Goal: Task Accomplishment & Management: Use online tool/utility

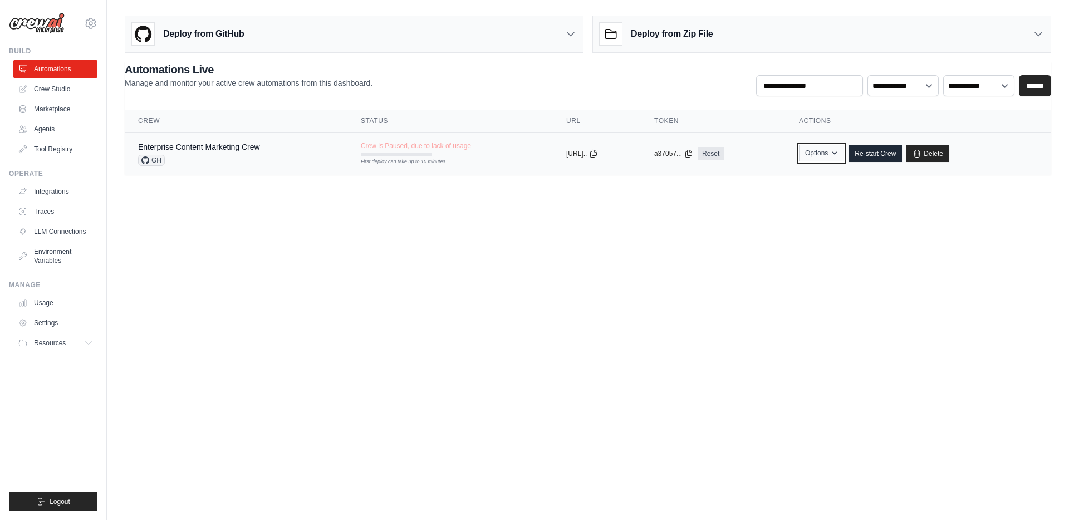
click at [840, 153] on button "Options" at bounding box center [821, 153] width 45 height 17
click at [876, 152] on link "Re-start Crew" at bounding box center [875, 153] width 53 height 17
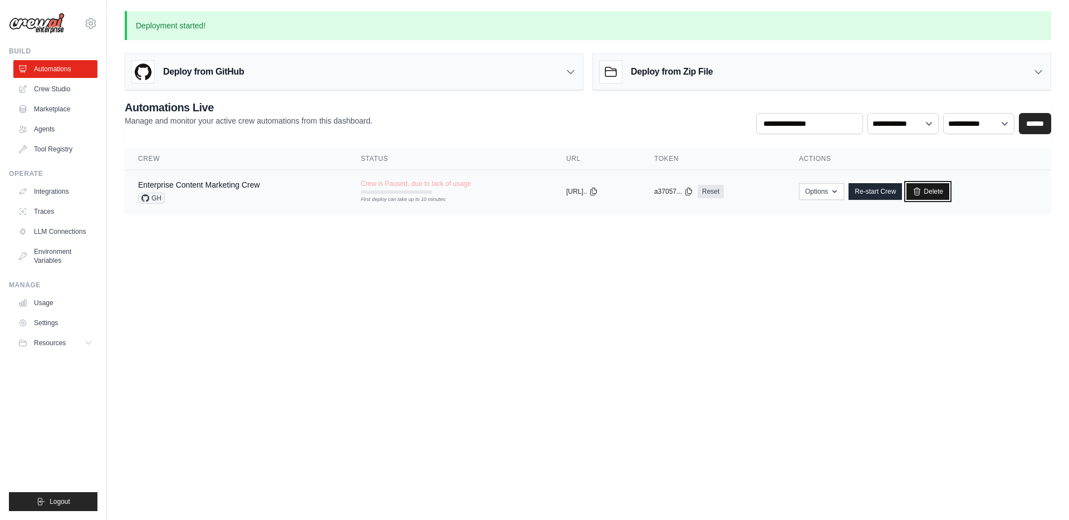
click at [937, 192] on link "Delete" at bounding box center [928, 191] width 43 height 17
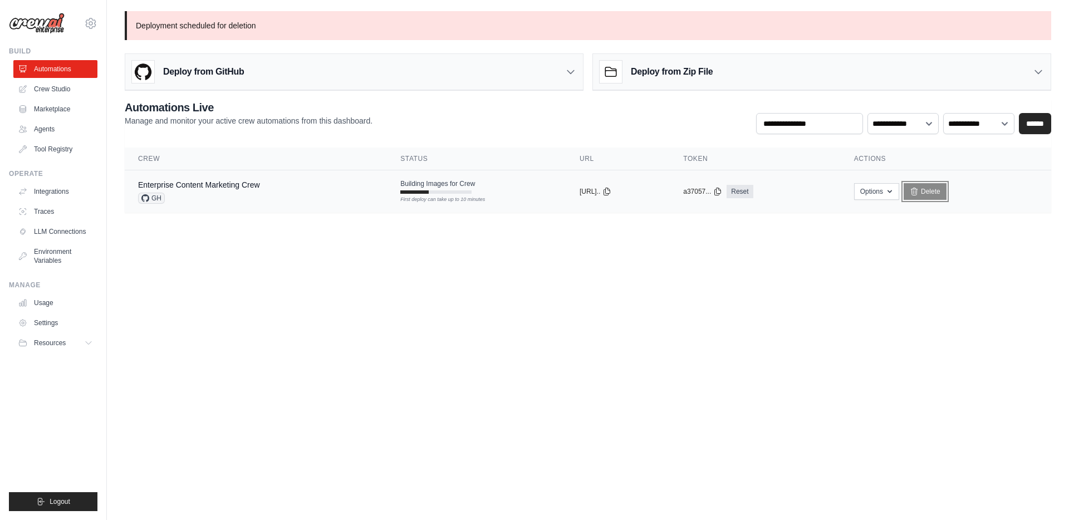
click at [946, 192] on link "Delete" at bounding box center [925, 191] width 43 height 17
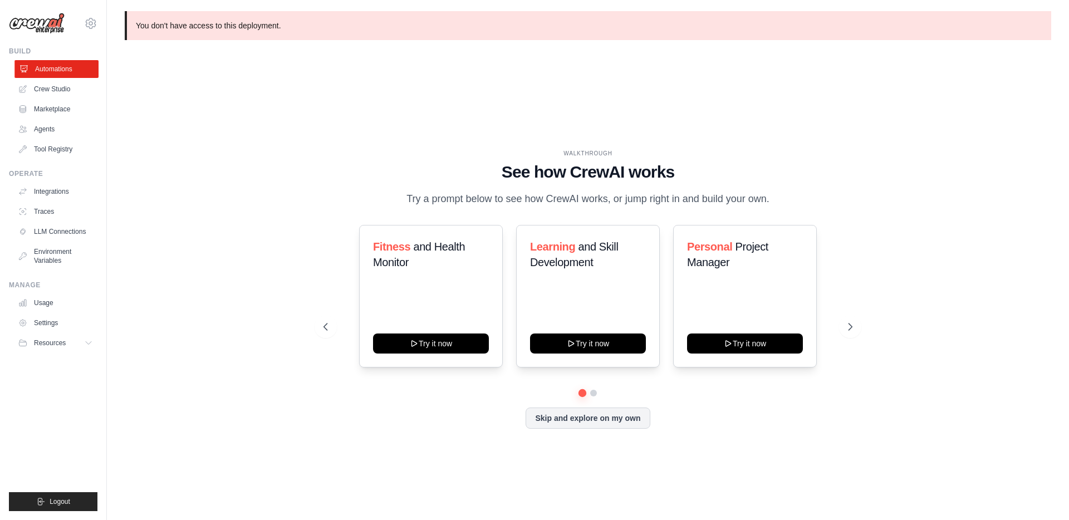
click at [57, 70] on link "Automations" at bounding box center [56, 69] width 84 height 18
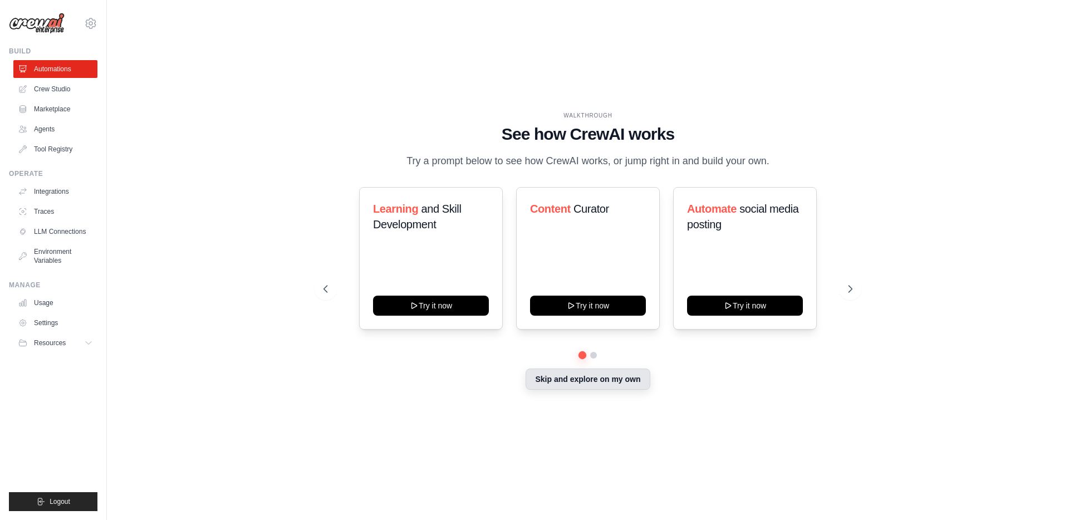
click at [564, 378] on button "Skip and explore on my own" at bounding box center [588, 379] width 124 height 21
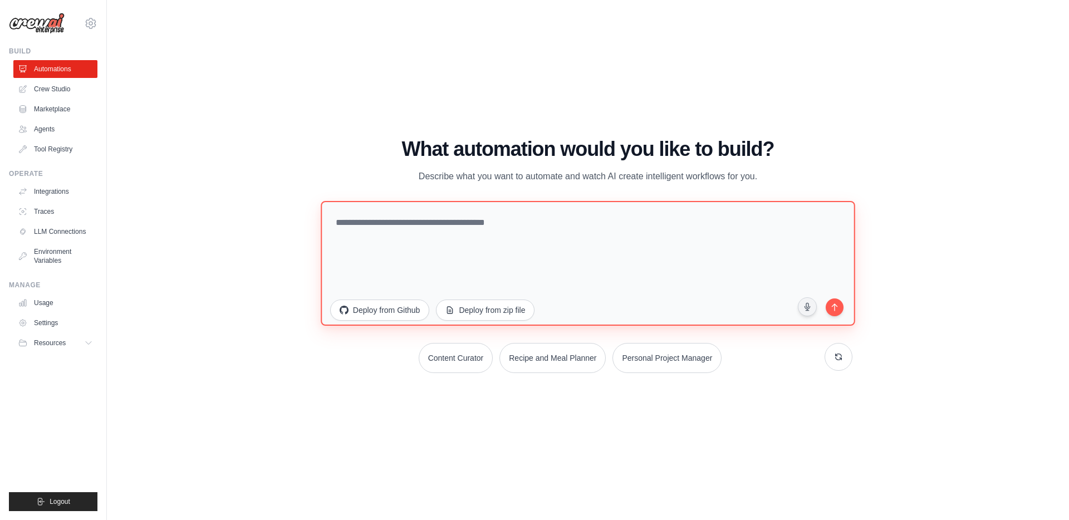
click at [427, 252] on textarea at bounding box center [588, 263] width 535 height 125
type textarea "**********"
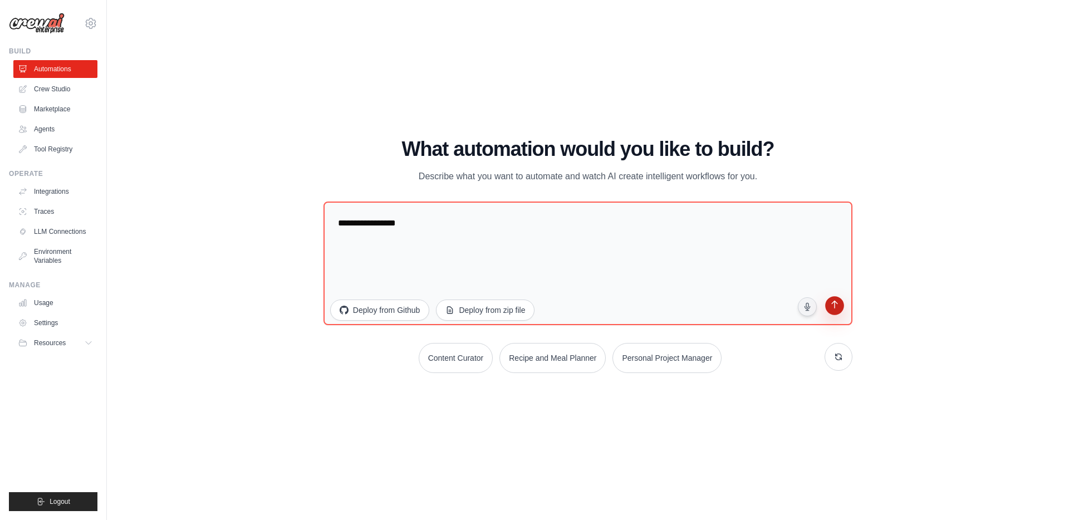
click at [836, 306] on icon "submit" at bounding box center [835, 306] width 11 height 11
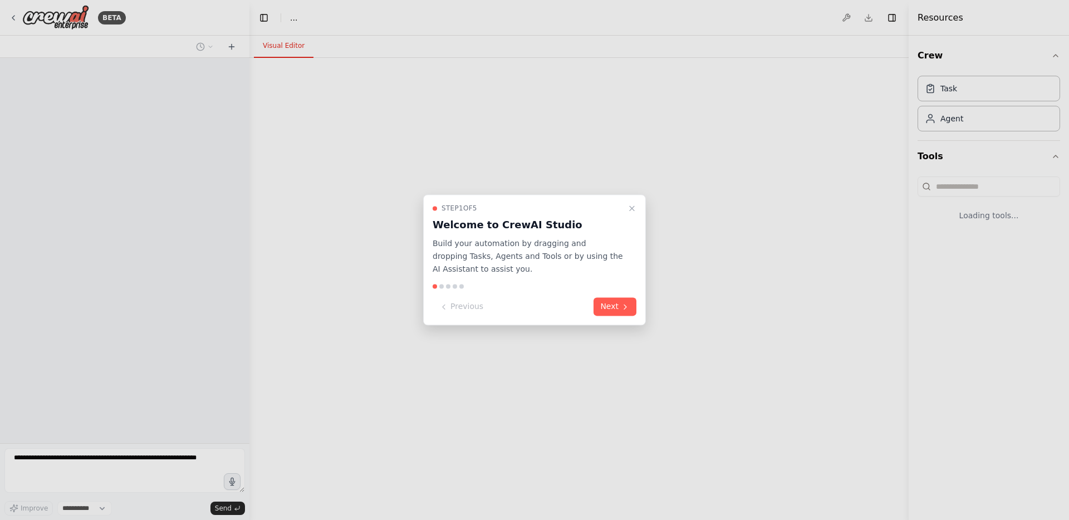
select select "****"
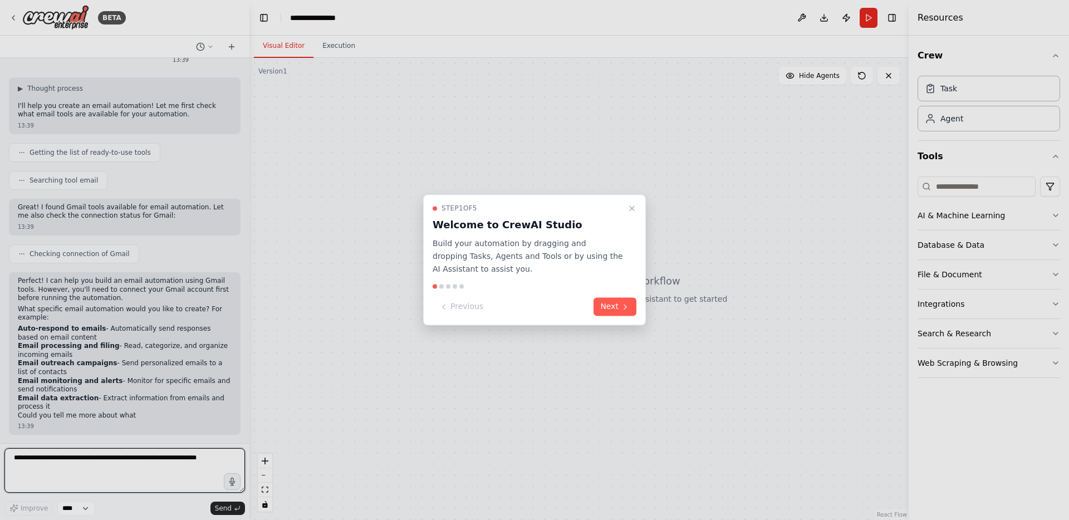
scroll to position [36, 0]
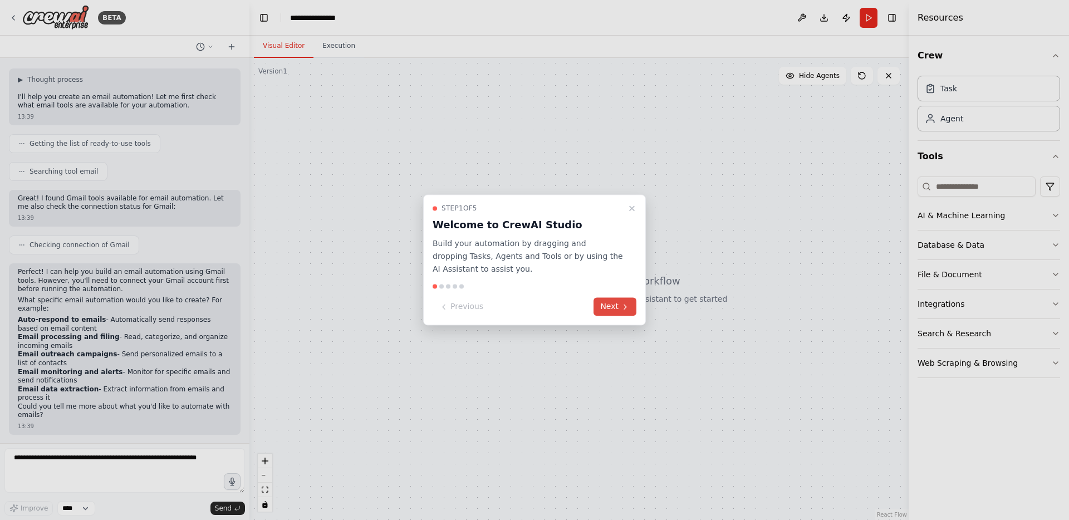
click at [634, 306] on button "Next" at bounding box center [615, 307] width 43 height 18
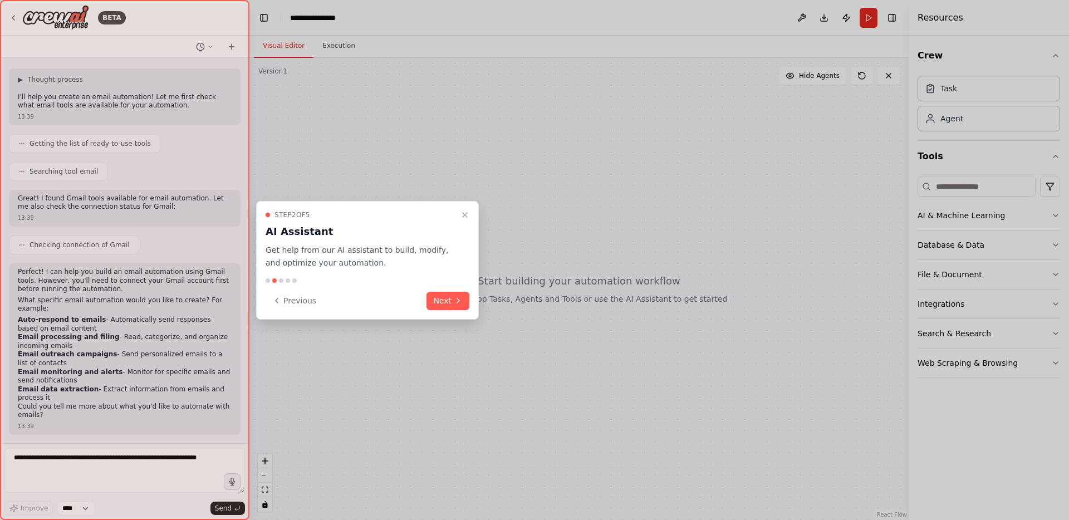
click at [444, 310] on div "Step 2 of 5 AI Assistant Get help from our AI assistant to build, modify, and o…" at bounding box center [367, 260] width 223 height 119
click at [449, 300] on button "Next" at bounding box center [448, 301] width 43 height 18
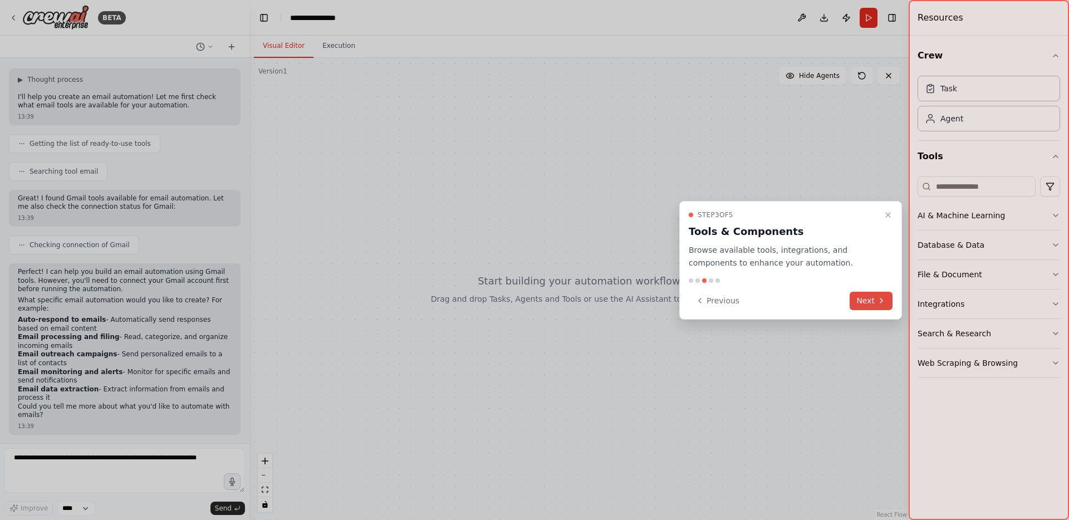
click at [880, 300] on icon at bounding box center [881, 300] width 9 height 9
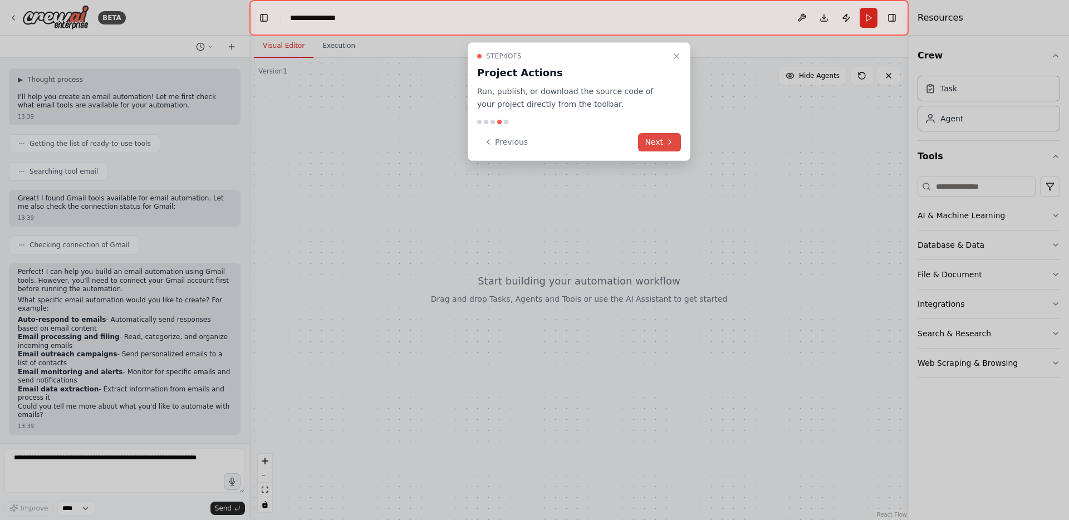
click at [663, 147] on button "Next" at bounding box center [659, 142] width 43 height 18
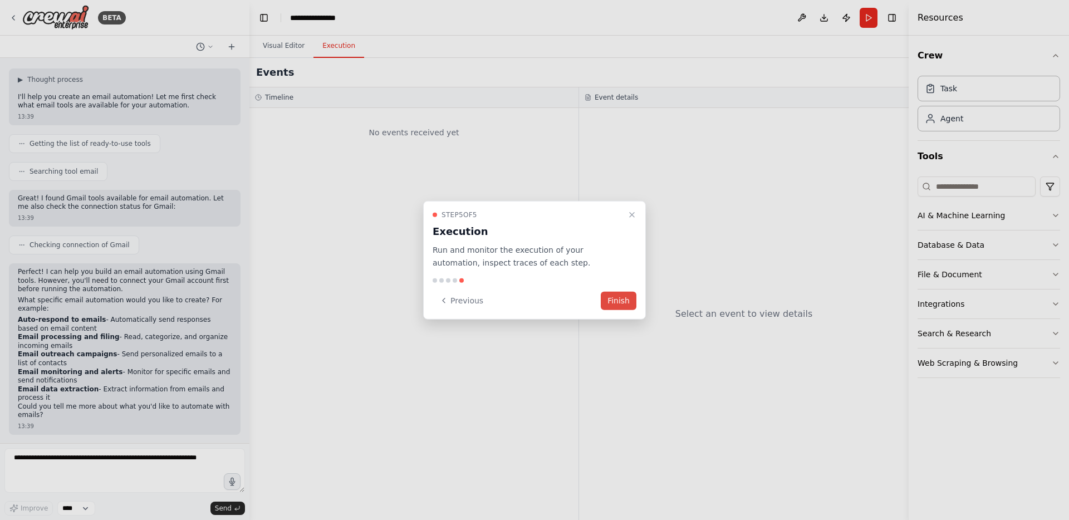
click at [623, 302] on button "Finish" at bounding box center [619, 300] width 36 height 18
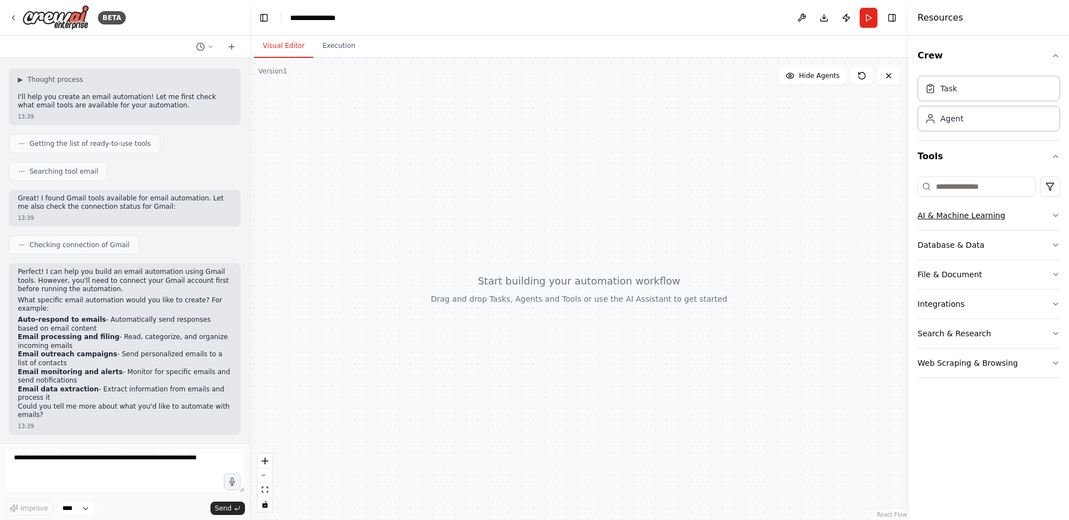
click at [1005, 218] on button "AI & Machine Learning" at bounding box center [989, 215] width 143 height 29
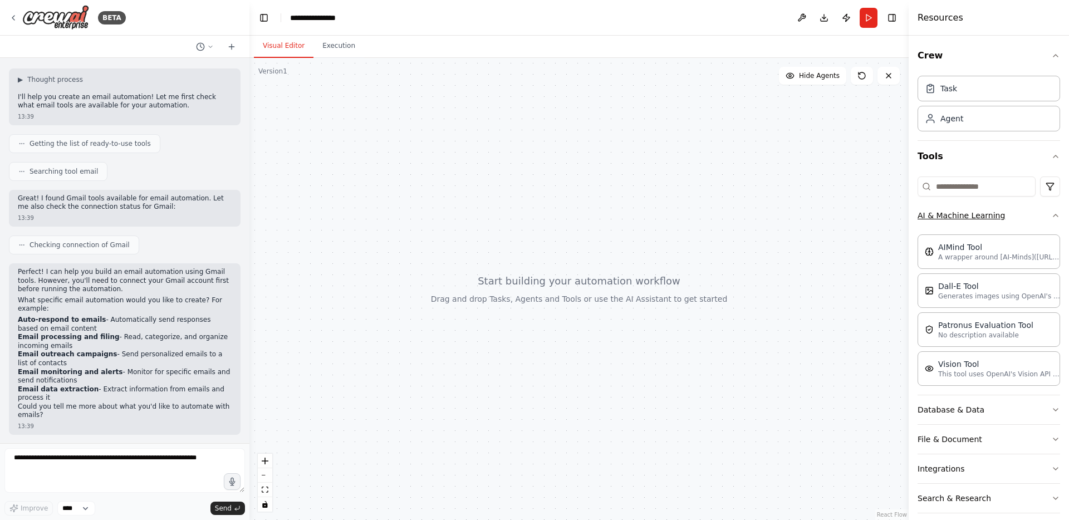
click at [1005, 218] on button "AI & Machine Learning" at bounding box center [989, 215] width 143 height 29
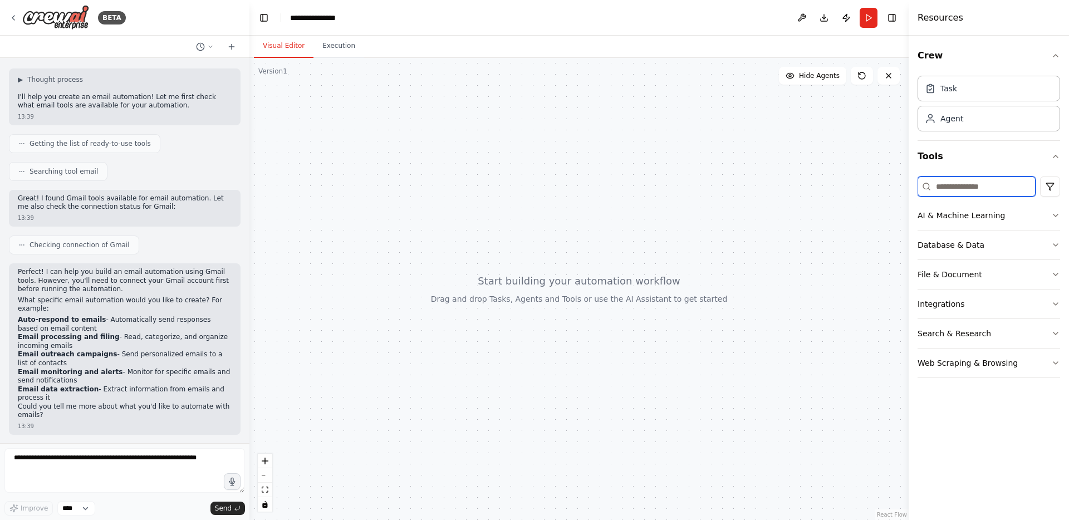
click at [966, 184] on input at bounding box center [977, 187] width 118 height 20
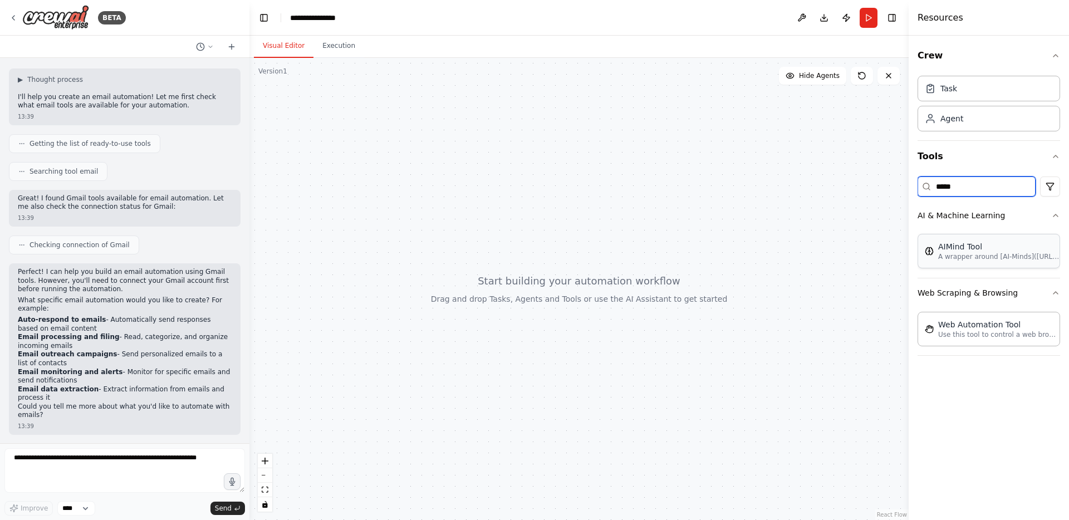
type input "*****"
click at [420, 272] on div at bounding box center [579, 289] width 659 height 462
click at [955, 121] on div "Agent" at bounding box center [952, 118] width 23 height 11
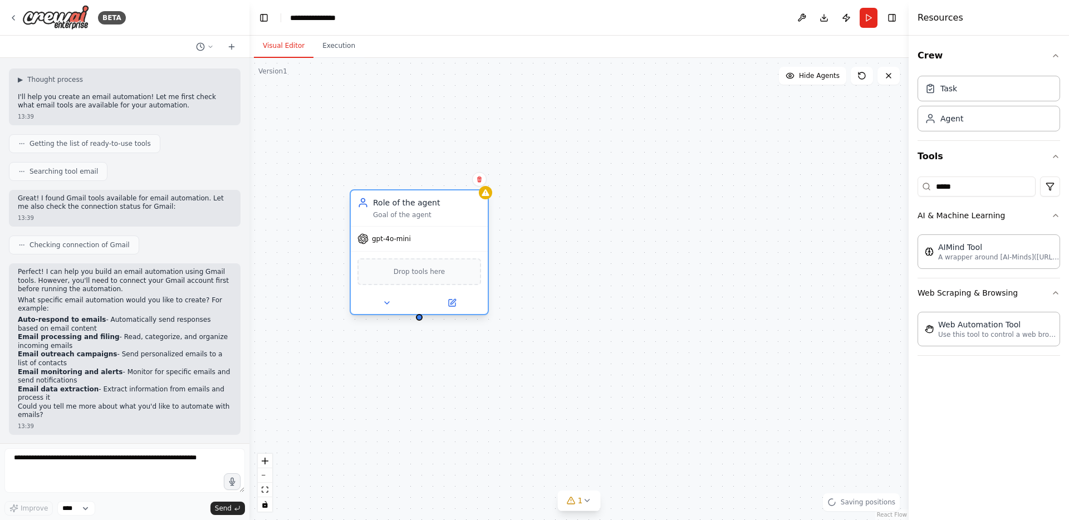
drag, startPoint x: 664, startPoint y: 280, endPoint x: 462, endPoint y: 223, distance: 210.7
click at [462, 223] on div "Role of the agent Goal of the agent" at bounding box center [419, 208] width 137 height 36
click at [384, 304] on icon at bounding box center [387, 303] width 9 height 9
click at [454, 304] on icon at bounding box center [452, 303] width 7 height 7
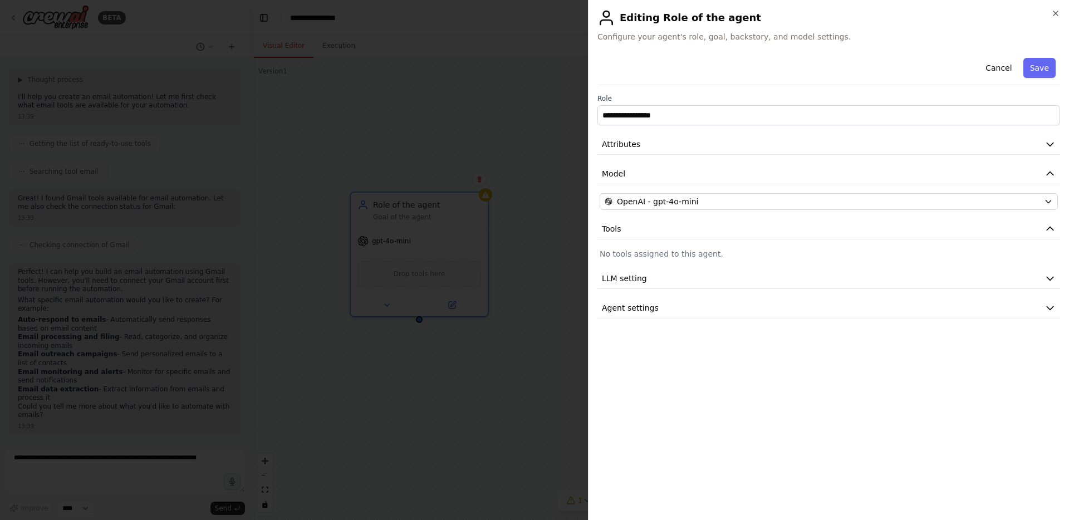
click at [1057, 18] on h2 "Editing Role of the agent" at bounding box center [829, 18] width 463 height 18
click at [1057, 11] on icon "button" at bounding box center [1056, 13] width 9 height 9
